Goal: Information Seeking & Learning: Check status

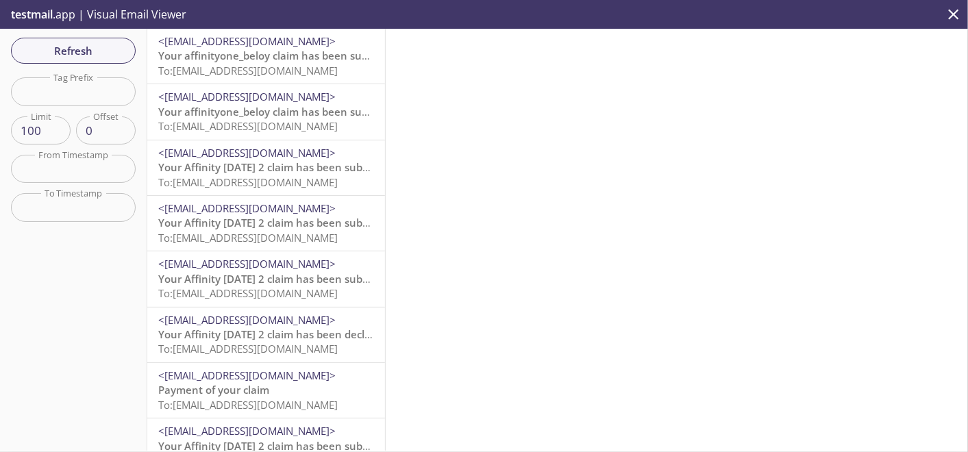
click at [282, 77] on span "To: [EMAIL_ADDRESS][DOMAIN_NAME]" at bounding box center [248, 71] width 180 height 14
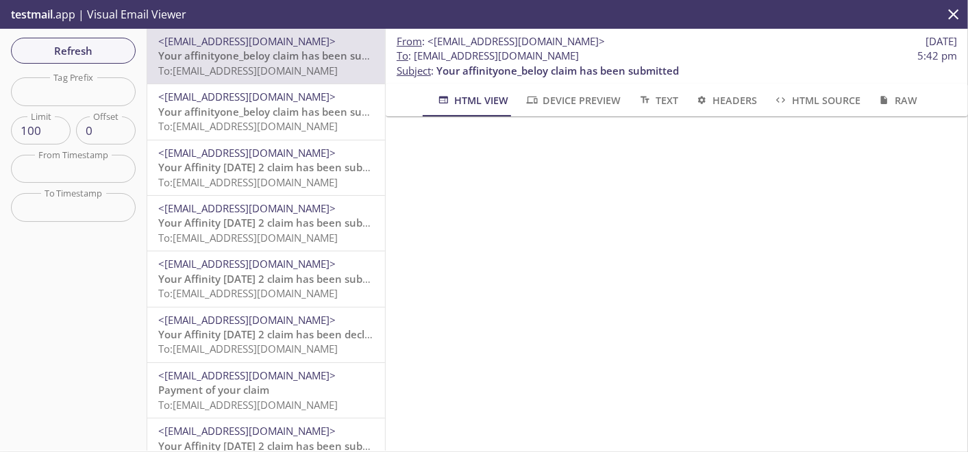
scroll to position [76, 0]
drag, startPoint x: 88, startPoint y: 50, endPoint x: 87, endPoint y: 62, distance: 11.7
click at [88, 51] on span "Refresh" at bounding box center [73, 51] width 103 height 18
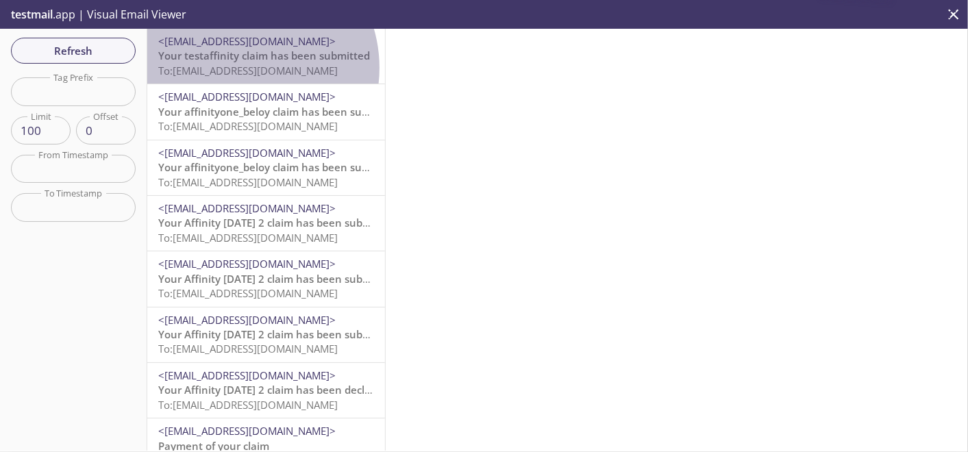
click at [239, 68] on span "To: [EMAIL_ADDRESS][DOMAIN_NAME]" at bounding box center [248, 71] width 180 height 14
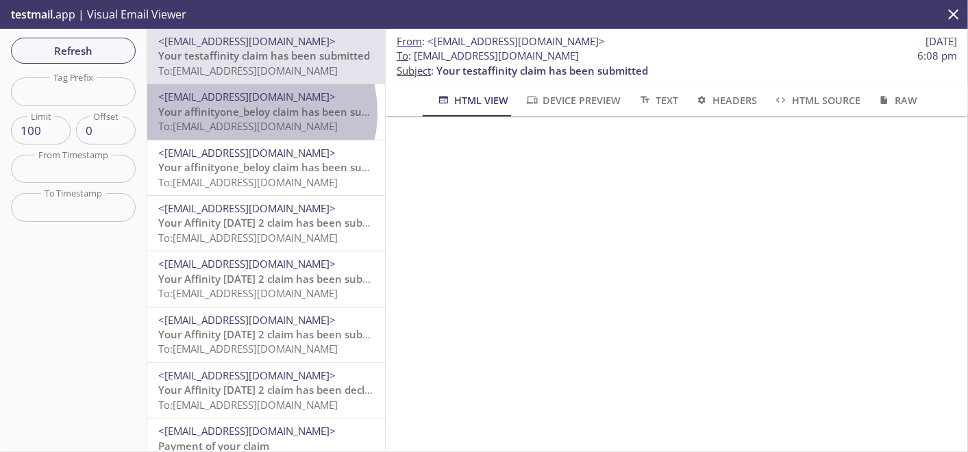
click at [243, 112] on span "Your affinityone_beloy claim has been submitted" at bounding box center [279, 112] width 243 height 14
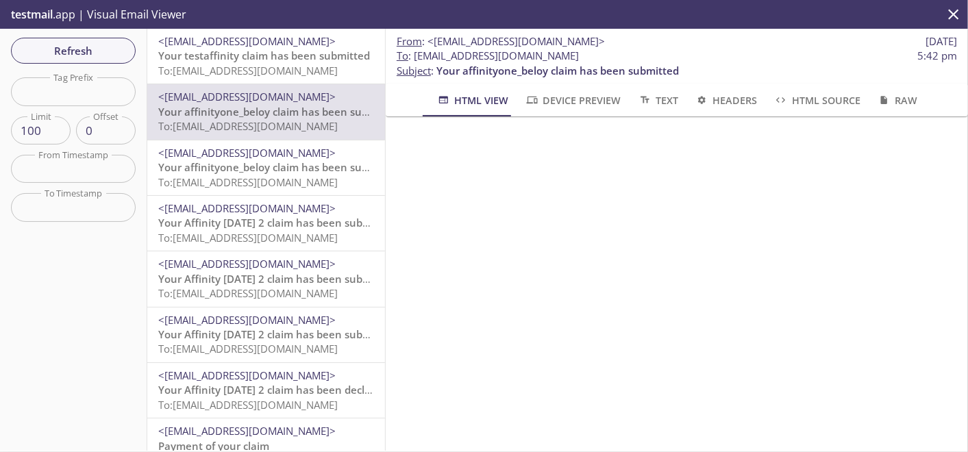
click at [254, 76] on span "To: [EMAIL_ADDRESS][DOMAIN_NAME]" at bounding box center [248, 71] width 180 height 14
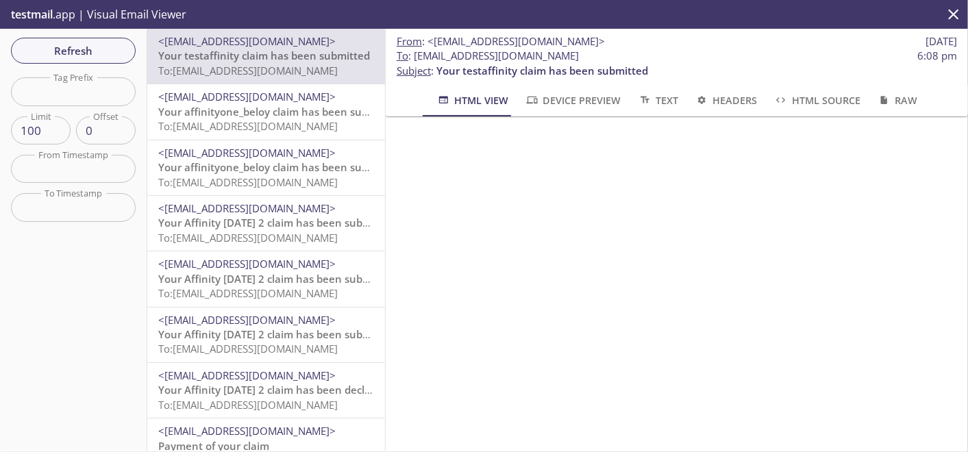
click at [45, 53] on span "Refresh" at bounding box center [73, 51] width 103 height 18
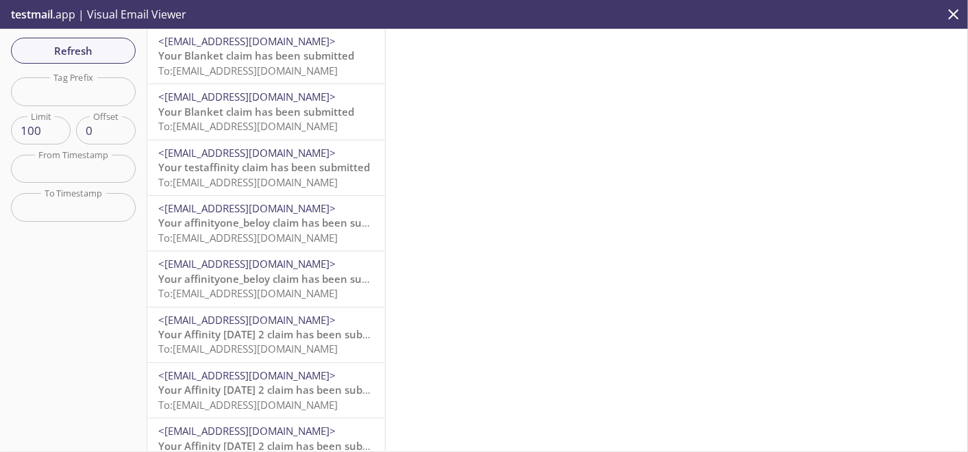
click at [204, 74] on span "To: [EMAIL_ADDRESS][DOMAIN_NAME]" at bounding box center [248, 71] width 180 height 14
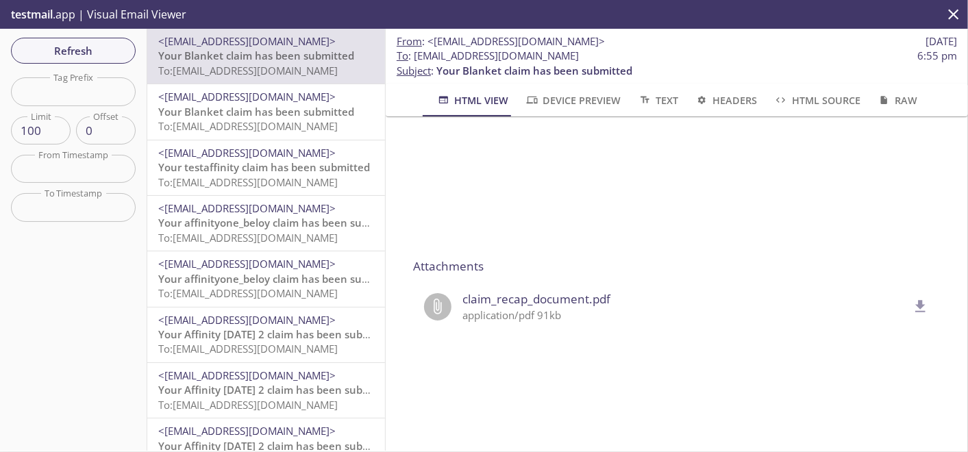
click at [232, 119] on span "Your Blanket claim has been submitted" at bounding box center [256, 112] width 196 height 14
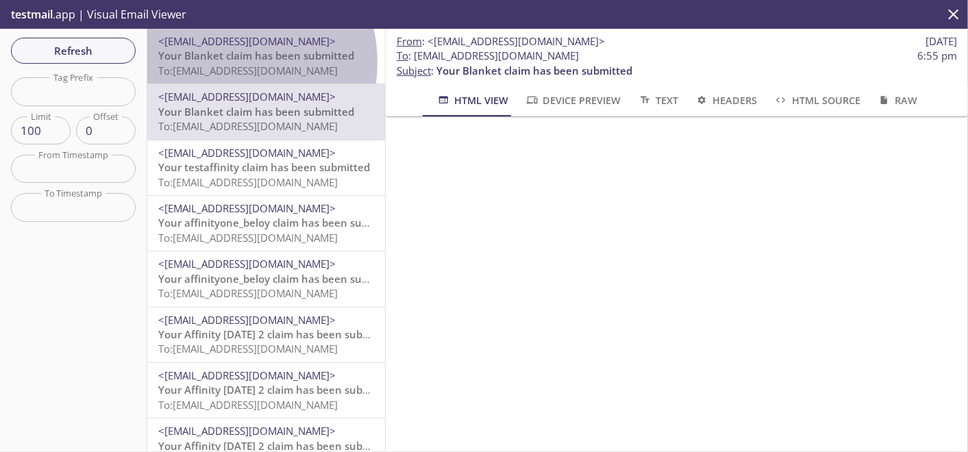
click at [220, 62] on span "Your Blanket claim has been submitted" at bounding box center [256, 56] width 196 height 14
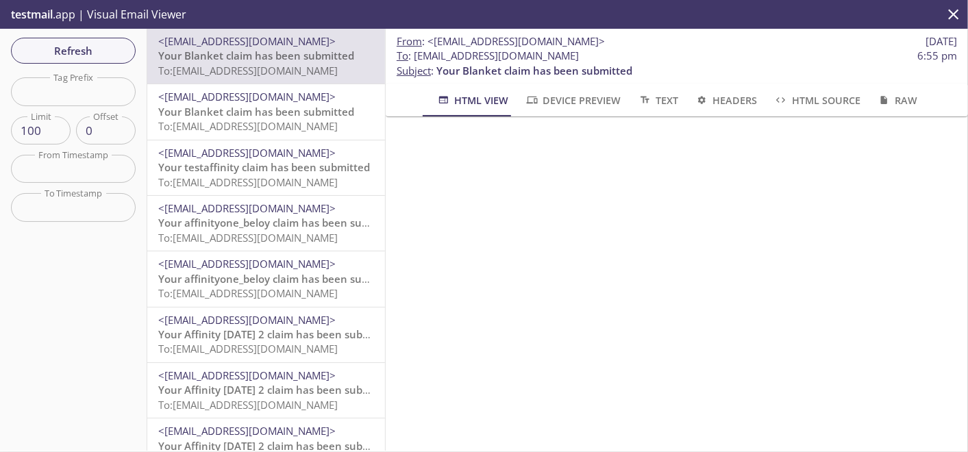
click at [250, 110] on span "Your Blanket claim has been submitted" at bounding box center [256, 112] width 196 height 14
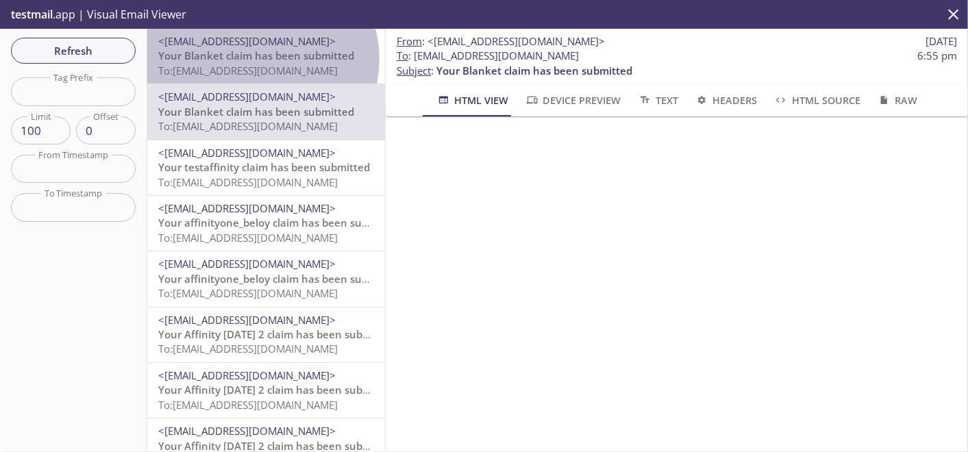
click at [261, 59] on span "Your Blanket claim has been submitted" at bounding box center [256, 56] width 196 height 14
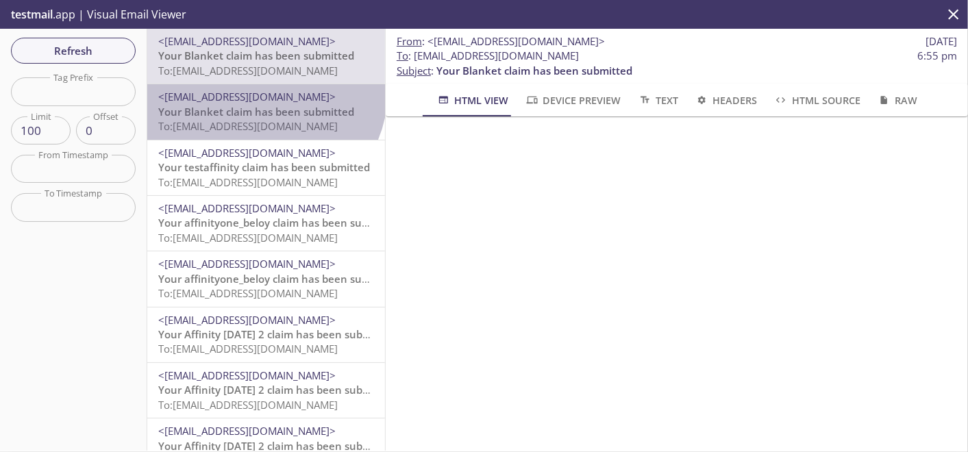
click at [262, 91] on span "<[EMAIL_ADDRESS][DOMAIN_NAME]>" at bounding box center [246, 97] width 177 height 14
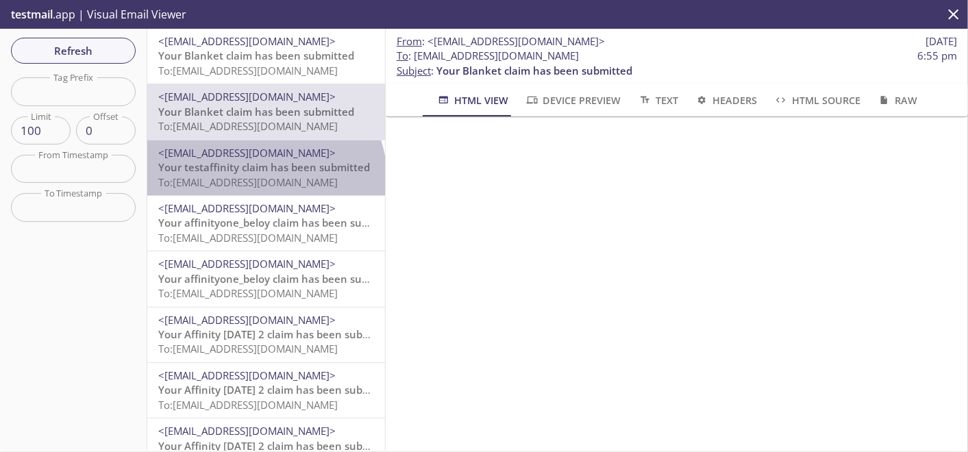
click at [264, 178] on span "To: [EMAIL_ADDRESS][DOMAIN_NAME]" at bounding box center [248, 182] width 180 height 14
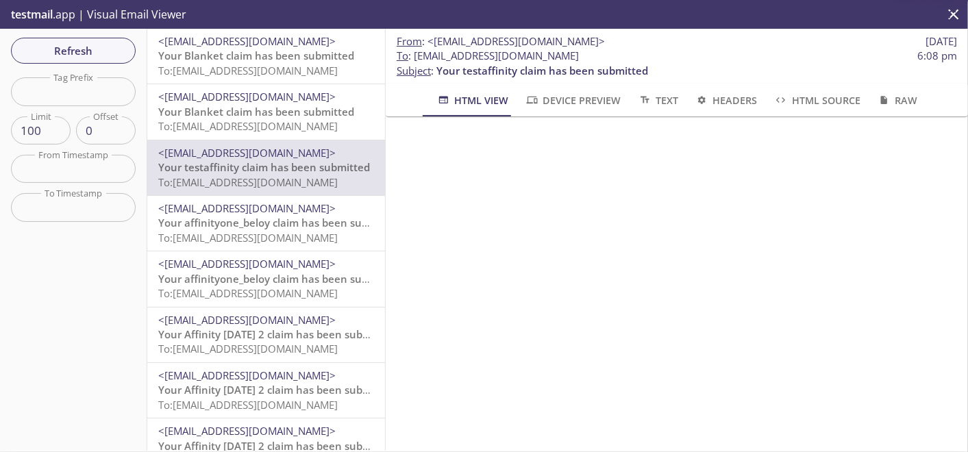
click at [256, 121] on span "To: [EMAIL_ADDRESS][DOMAIN_NAME]" at bounding box center [248, 126] width 180 height 14
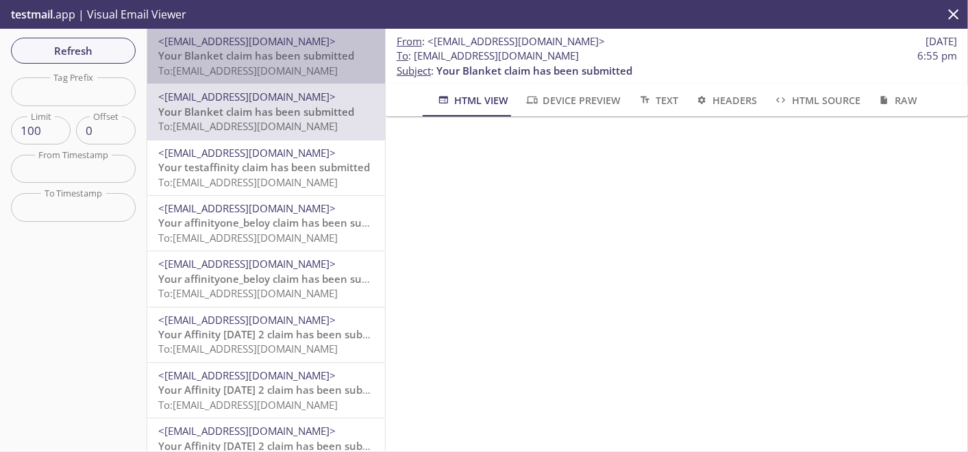
click at [270, 53] on span "Your Blanket claim has been submitted" at bounding box center [256, 56] width 196 height 14
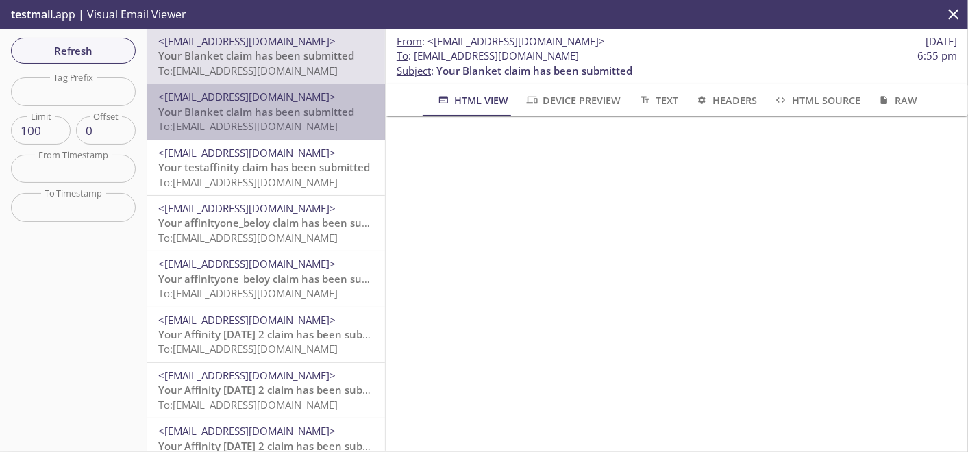
click at [293, 121] on span "To: [EMAIL_ADDRESS][DOMAIN_NAME]" at bounding box center [248, 126] width 180 height 14
